Goal: Task Accomplishment & Management: Manage account settings

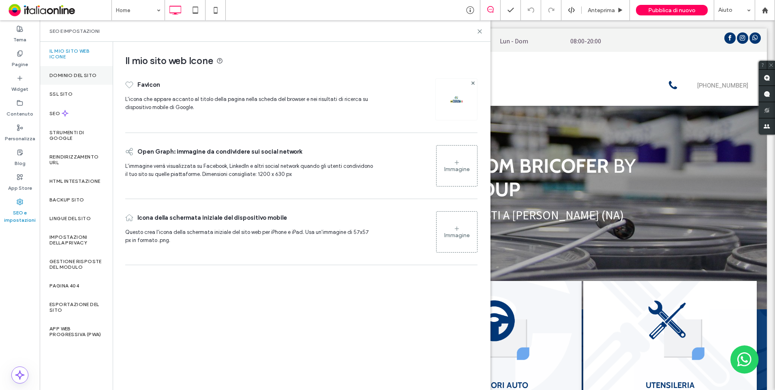
click at [68, 68] on div "Dominio del sito" at bounding box center [76, 75] width 73 height 19
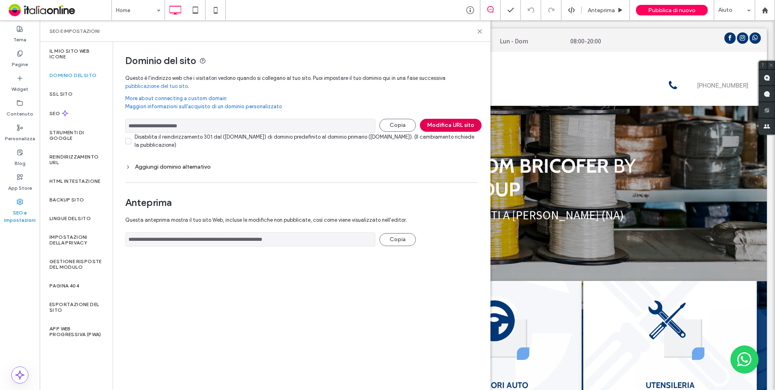
click at [464, 123] on button "Modifica URL sito" at bounding box center [451, 125] width 62 height 13
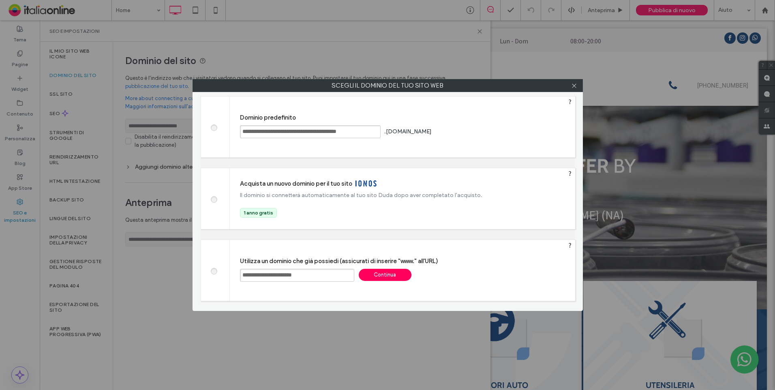
click at [274, 274] on input "**********" at bounding box center [297, 275] width 114 height 13
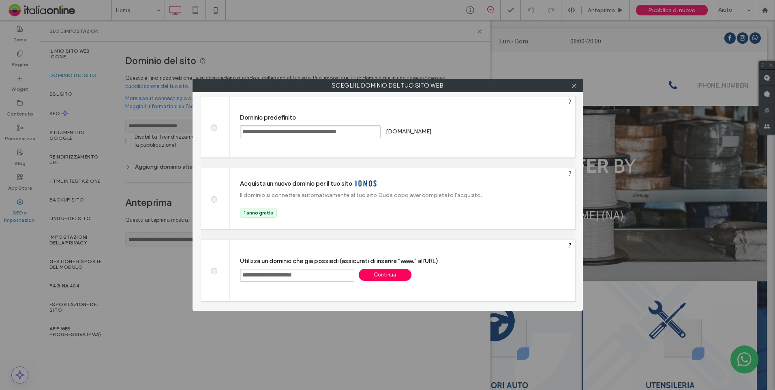
click at [274, 274] on input "**********" at bounding box center [297, 275] width 114 height 13
paste input "text"
type input "**********"
click at [377, 278] on div "Continua" at bounding box center [385, 275] width 53 height 12
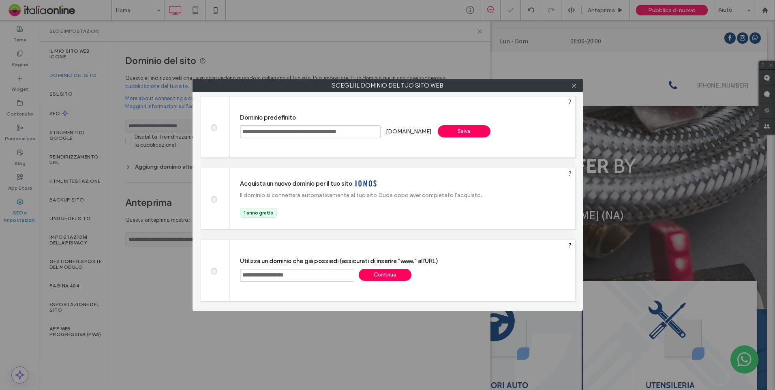
type input "**********"
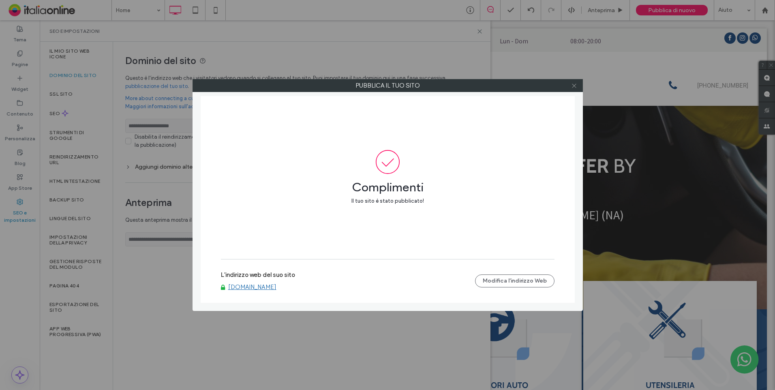
click at [577, 88] on icon at bounding box center [574, 86] width 6 height 6
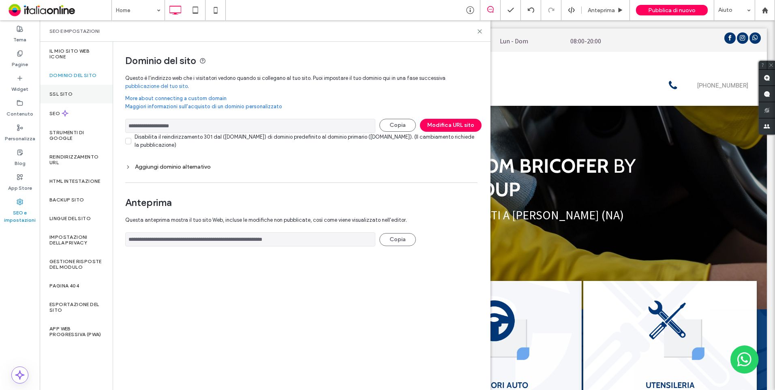
click at [60, 86] on div "SSL sito" at bounding box center [76, 94] width 73 height 19
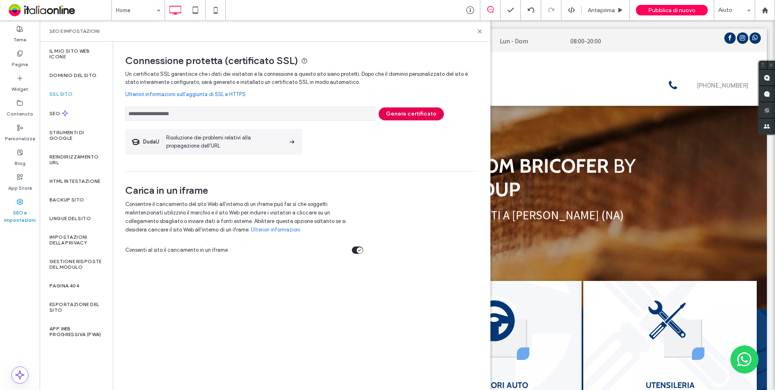
click at [409, 114] on button "Genera certificato" at bounding box center [411, 113] width 65 height 13
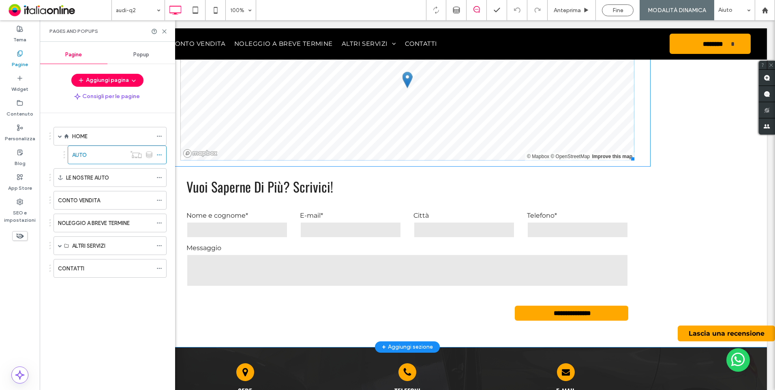
scroll to position [642, 0]
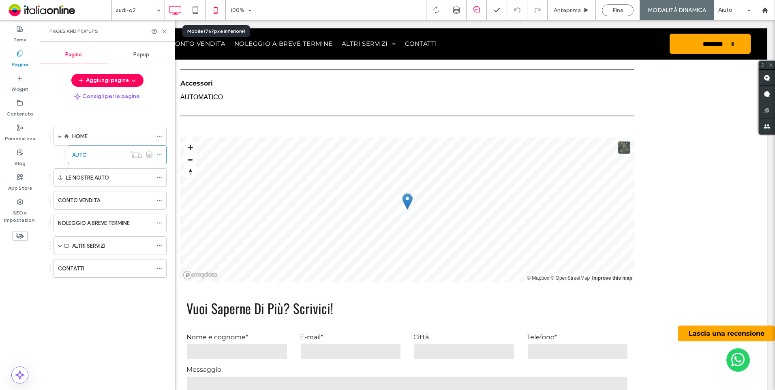
click at [219, 13] on icon at bounding box center [216, 10] width 16 height 16
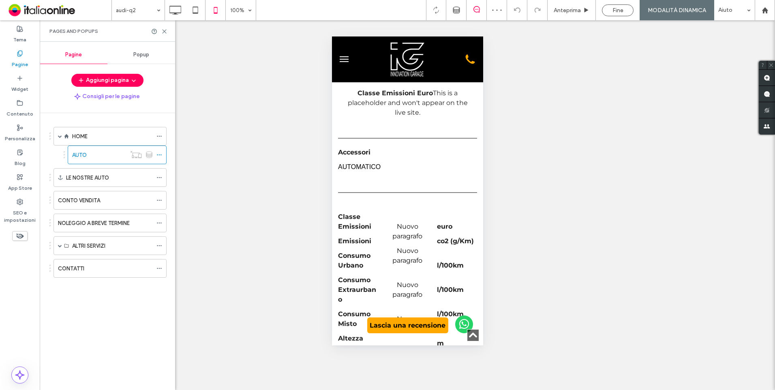
scroll to position [648, 0]
click at [176, 17] on icon at bounding box center [175, 10] width 16 height 16
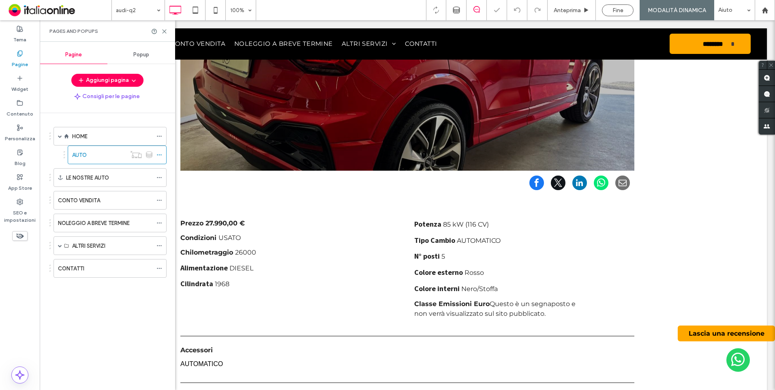
scroll to position [567, 0]
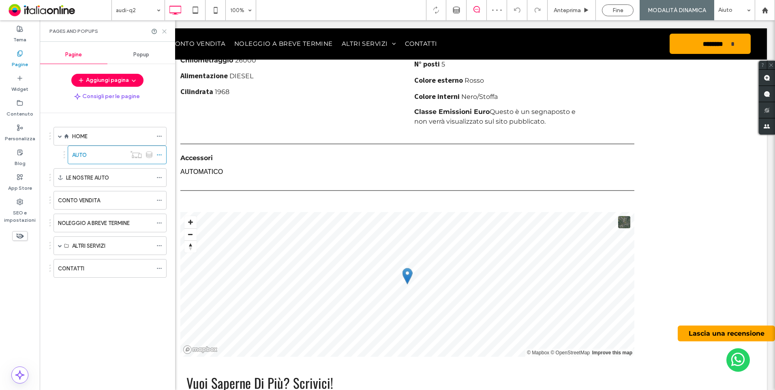
click at [163, 33] on use at bounding box center [165, 32] width 4 height 4
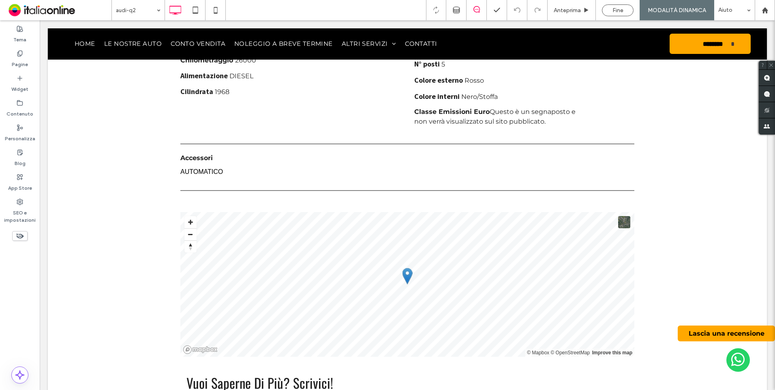
click at [18, 238] on use at bounding box center [20, 235] width 8 height 5
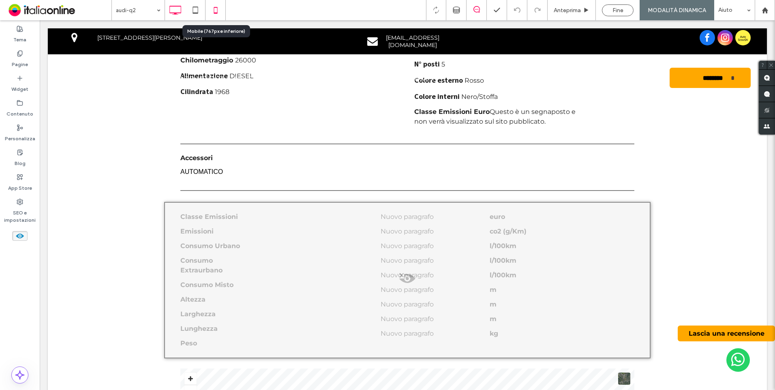
click at [216, 7] on use at bounding box center [216, 10] width 4 height 6
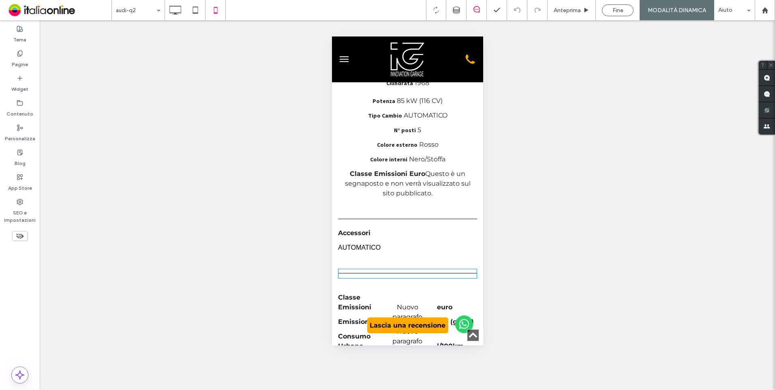
scroll to position [689, 0]
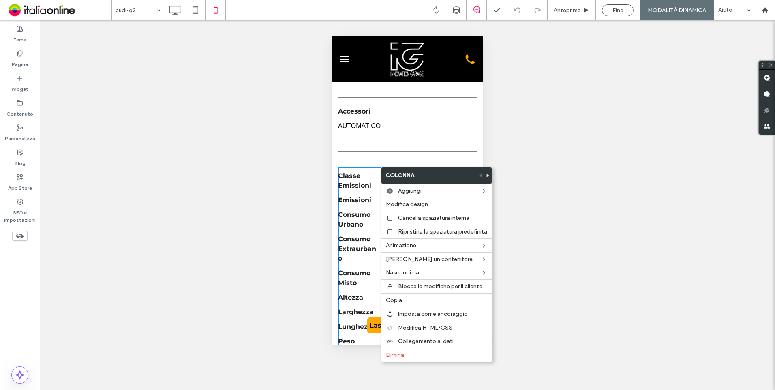
click at [392, 167] on div "Nuovo paragrafo Nuovo paragrafo Nuovo paragrafo Nuovo paragrafo Nuovo paragrafo…" at bounding box center [407, 297] width 46 height 261
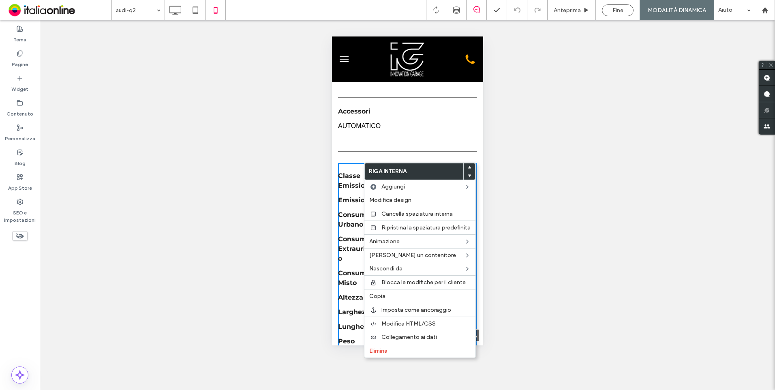
click at [369, 153] on div "Click To Paste" at bounding box center [407, 152] width 139 height 22
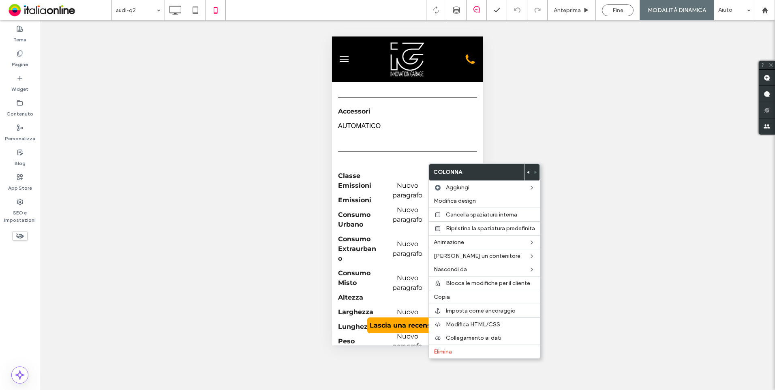
click at [372, 167] on div "Classe Emissioni Emissioni Consumo Urbano Consumo Extraurbano Consumo Misto Alt…" at bounding box center [361, 297] width 46 height 261
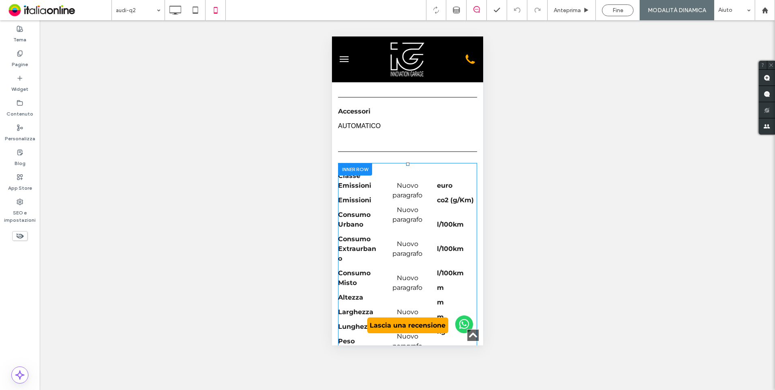
click at [364, 165] on div at bounding box center [355, 169] width 34 height 13
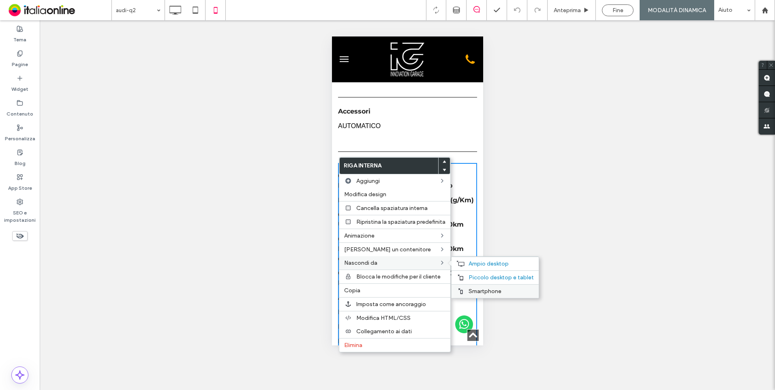
click at [471, 288] on span "Smartphone" at bounding box center [485, 291] width 33 height 7
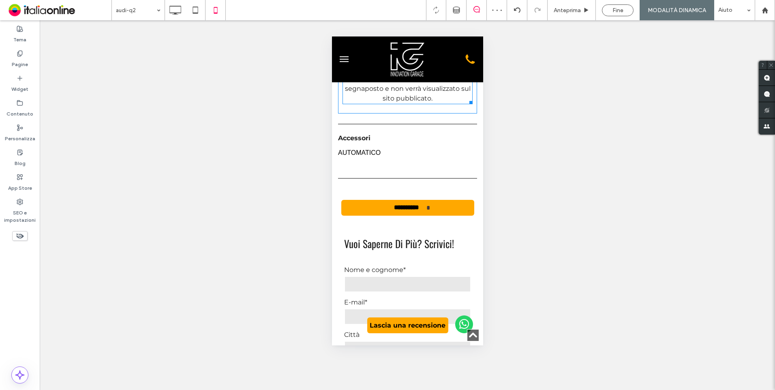
scroll to position [730, 0]
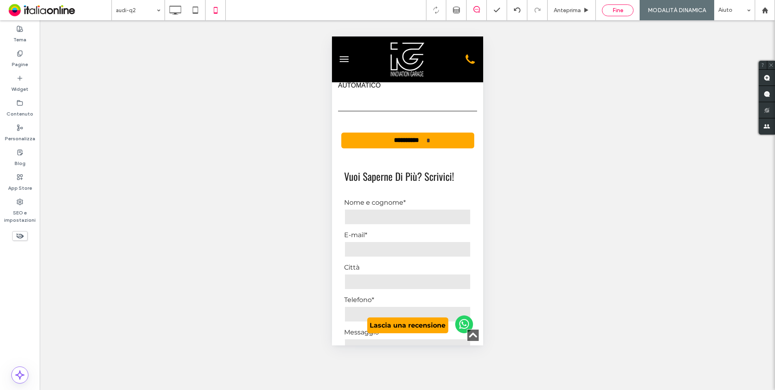
click at [627, 9] on div "Fine" at bounding box center [617, 10] width 31 height 7
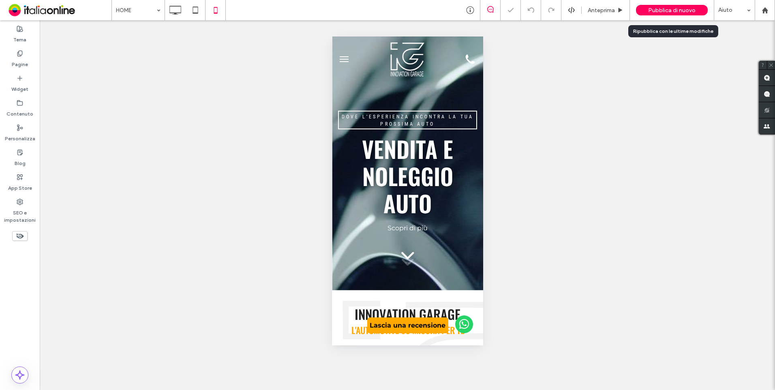
click at [666, 13] on span "Pubblica di nuovo" at bounding box center [671, 10] width 47 height 7
